Goal: Task Accomplishment & Management: Manage account settings

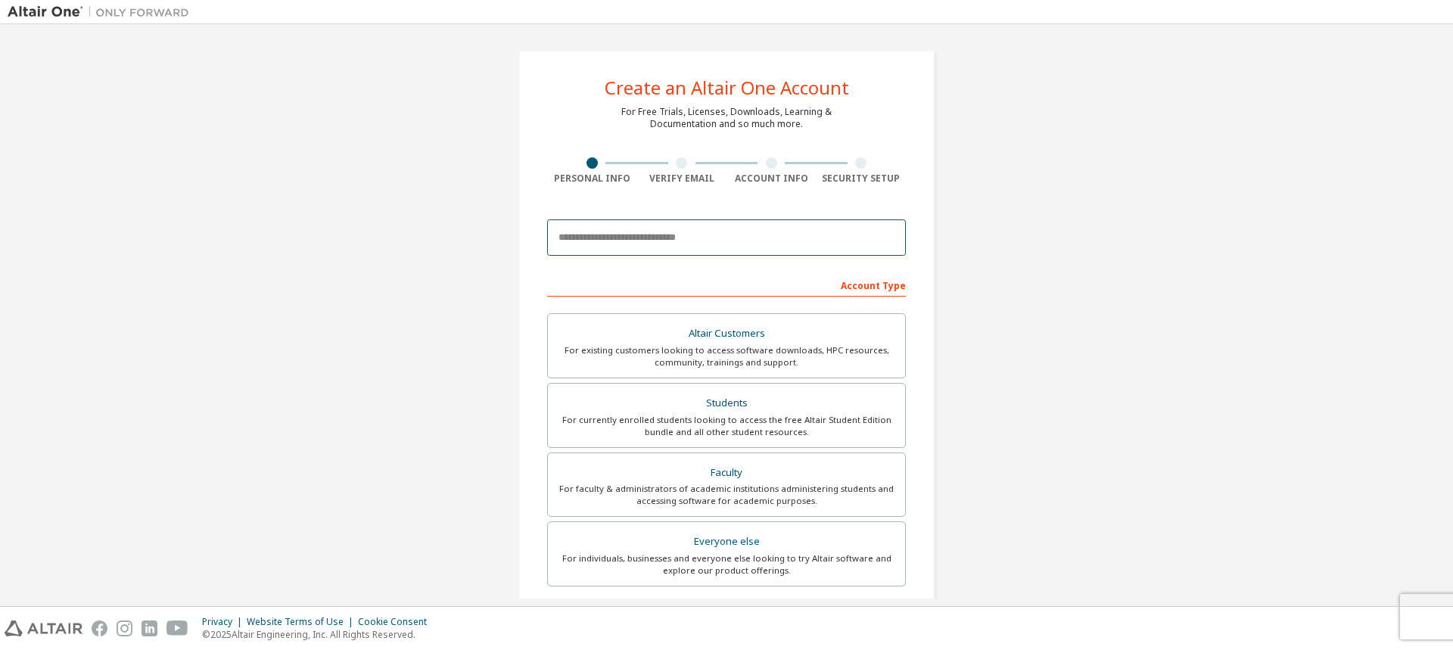
click at [691, 236] on input "email" at bounding box center [726, 237] width 359 height 36
type input "**********"
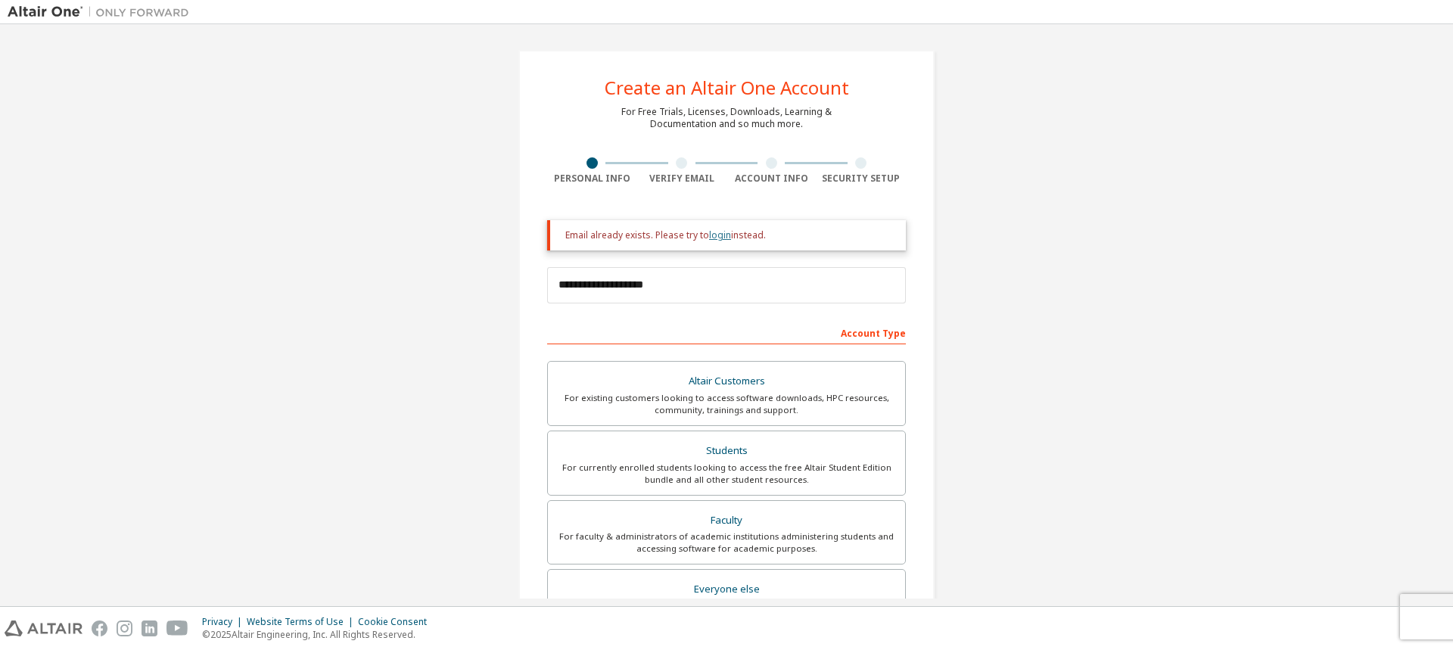
click at [722, 234] on link "login" at bounding box center [720, 234] width 22 height 13
